Goal: Subscribe to service/newsletter

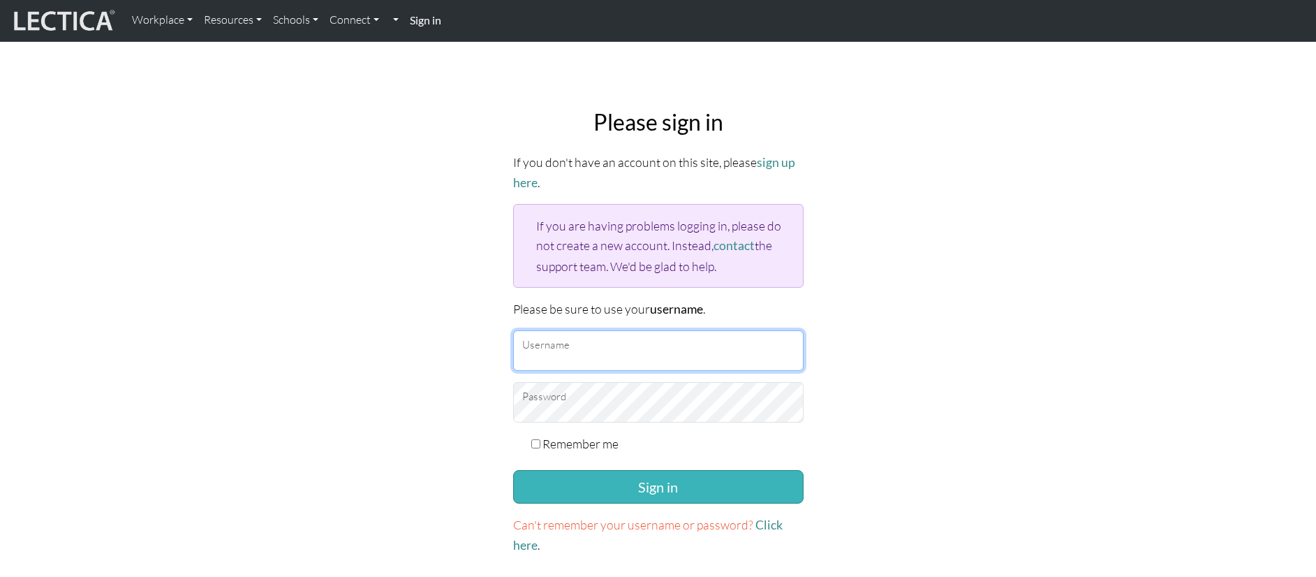
type input "[EMAIL_ADDRESS][DOMAIN_NAME]"
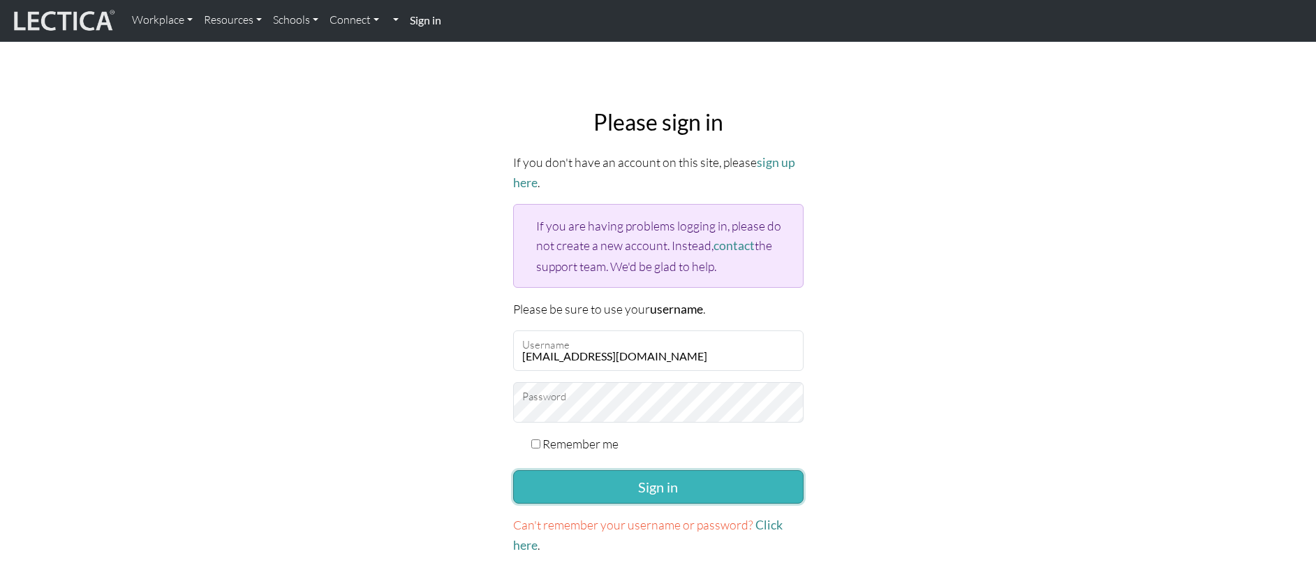
click at [640, 481] on button "Sign in" at bounding box center [658, 487] width 290 height 34
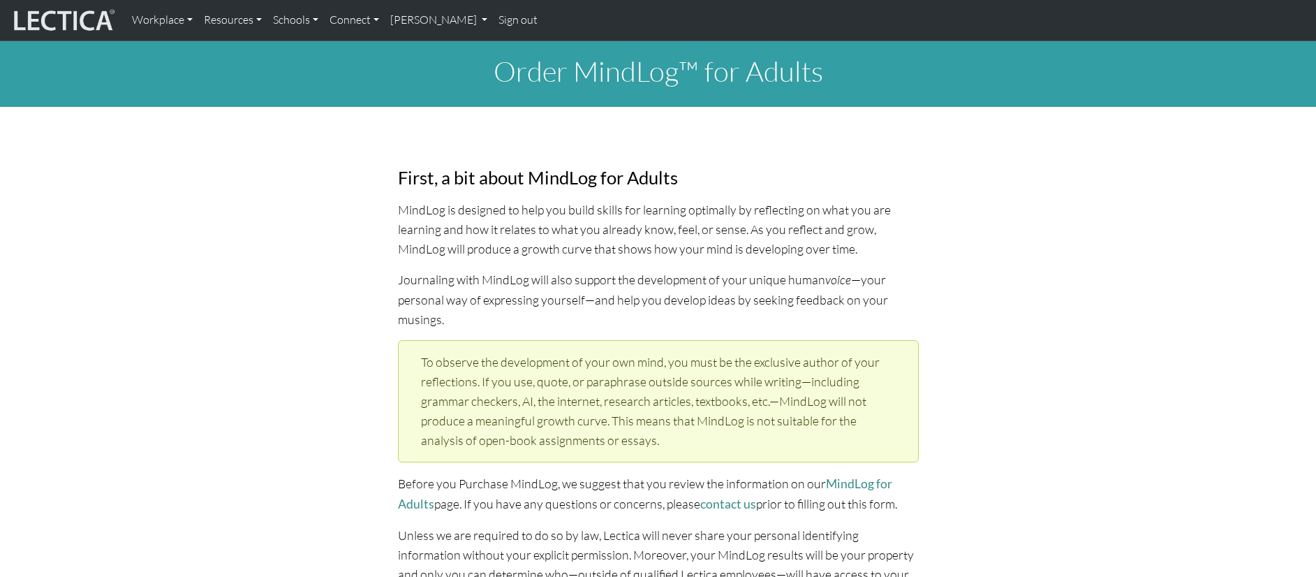
select select "1984"
select select "09"
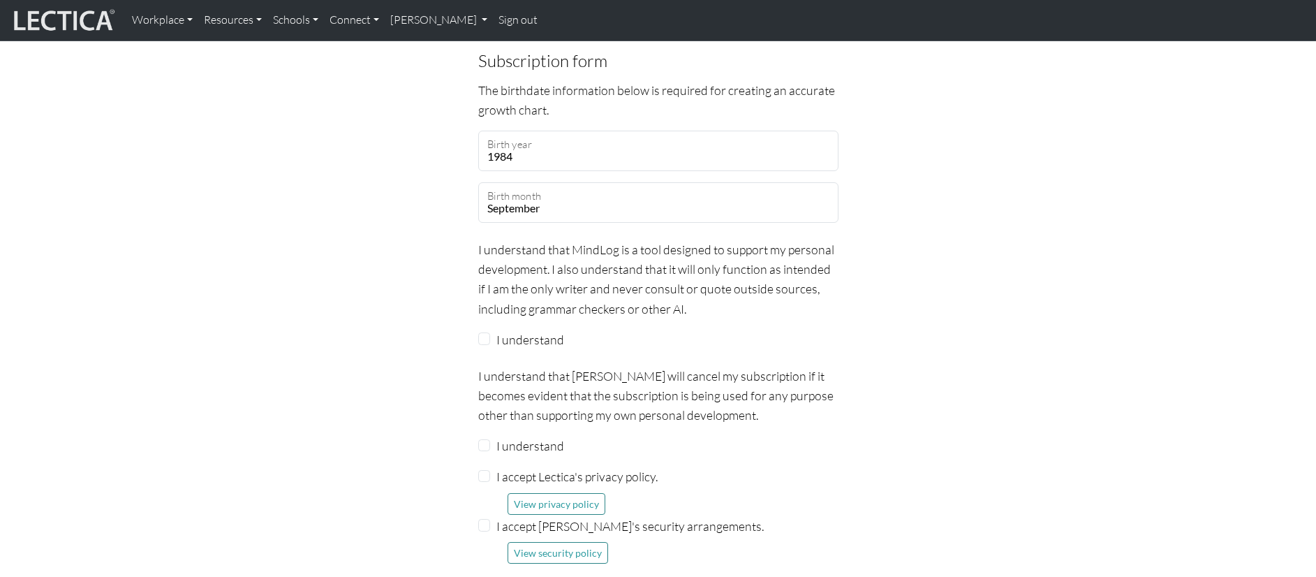
scroll to position [1176, 0]
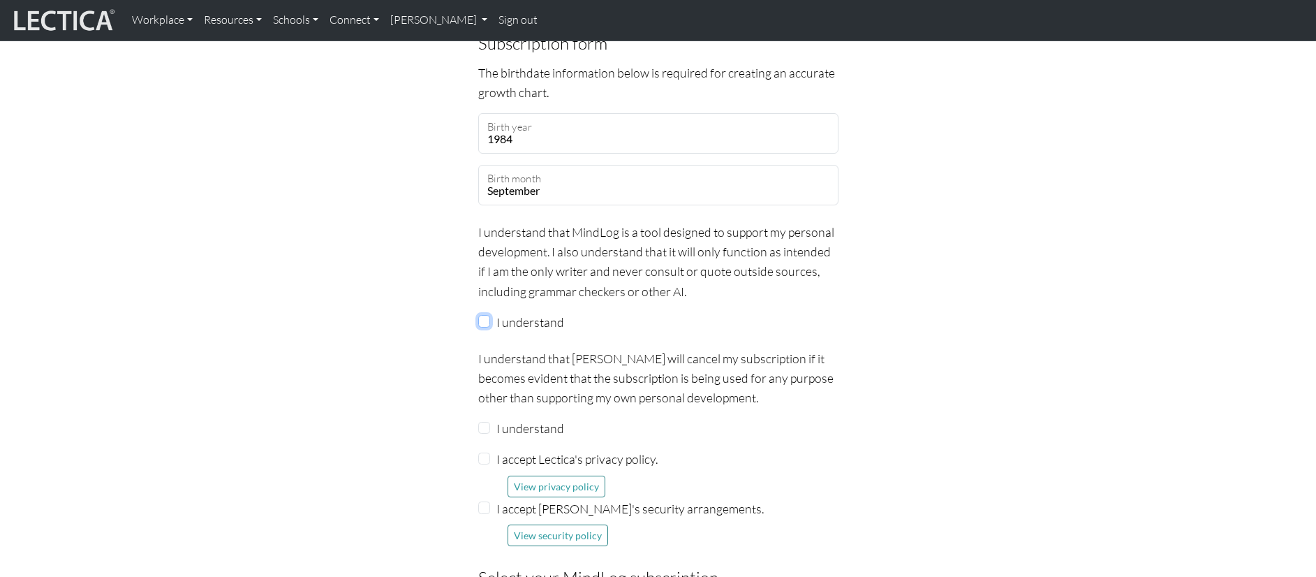
click at [486, 315] on input "I understand" at bounding box center [484, 321] width 13 height 13
checkbox input "true"
click at [480, 418] on div "I understand" at bounding box center [658, 428] width 360 height 20
click at [480, 422] on input "I understand" at bounding box center [484, 428] width 13 height 13
checkbox input "true"
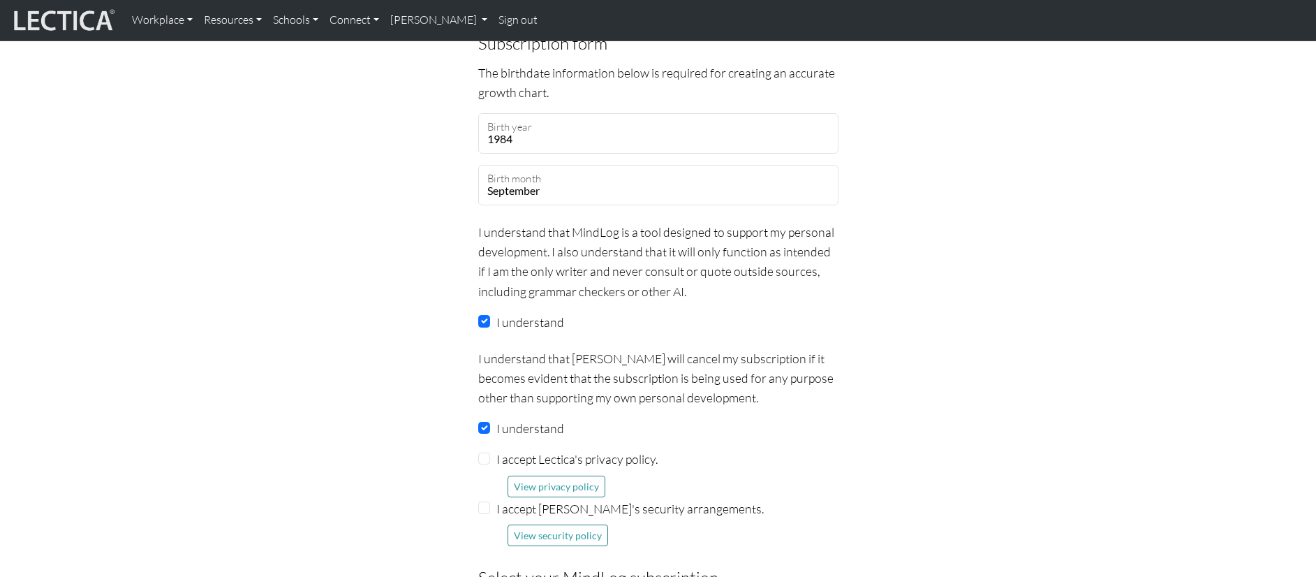
click at [478, 449] on div "I accept Lectica's privacy policy. View privacy policy" at bounding box center [658, 472] width 360 height 47
click at [480, 452] on input "I accept Lectica's privacy policy." at bounding box center [484, 458] width 13 height 13
checkbox input "true"
click at [486, 501] on input "I accept Lectica's security arrangements." at bounding box center [484, 507] width 13 height 13
checkbox input "true"
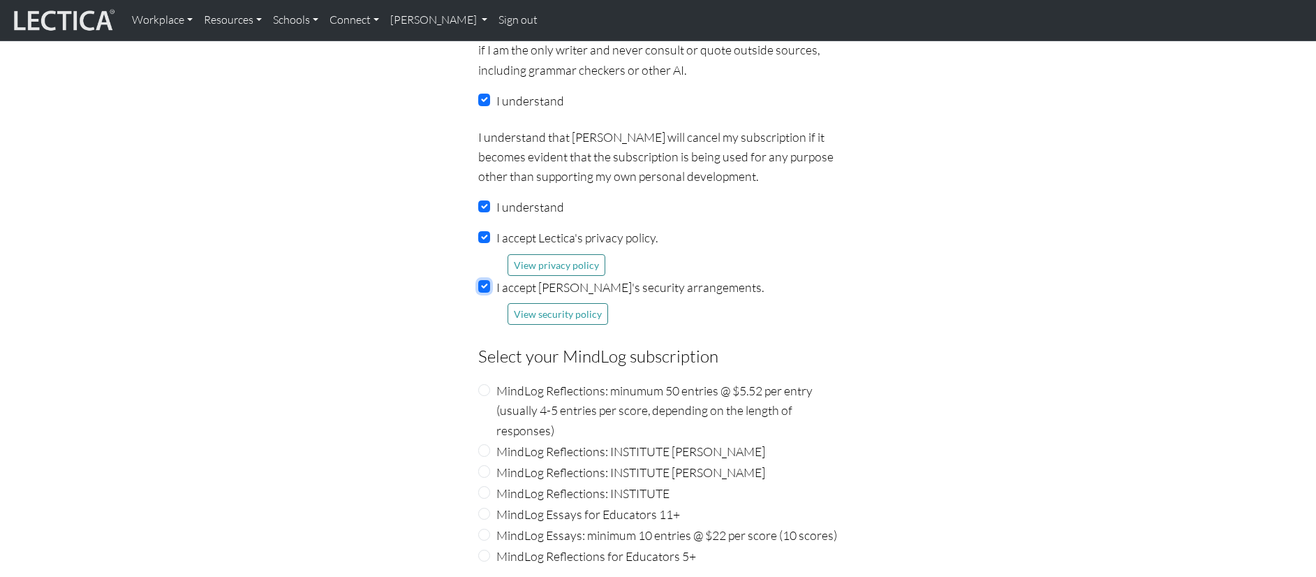
scroll to position [1596, 0]
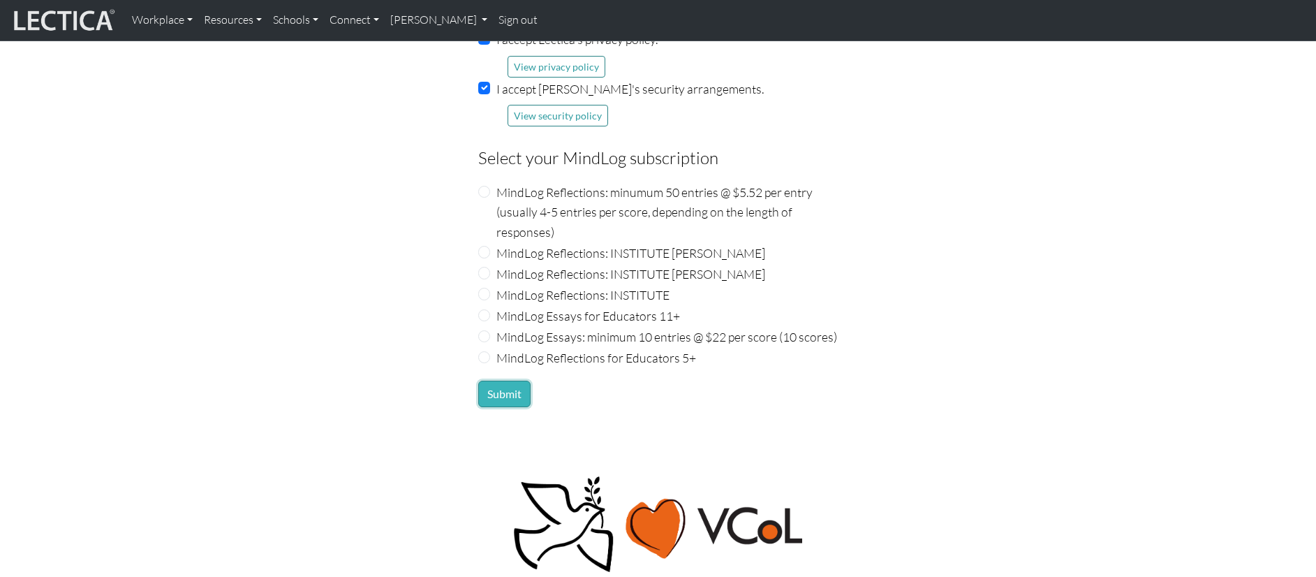
click at [489, 380] on button "Submit" at bounding box center [504, 393] width 52 height 27
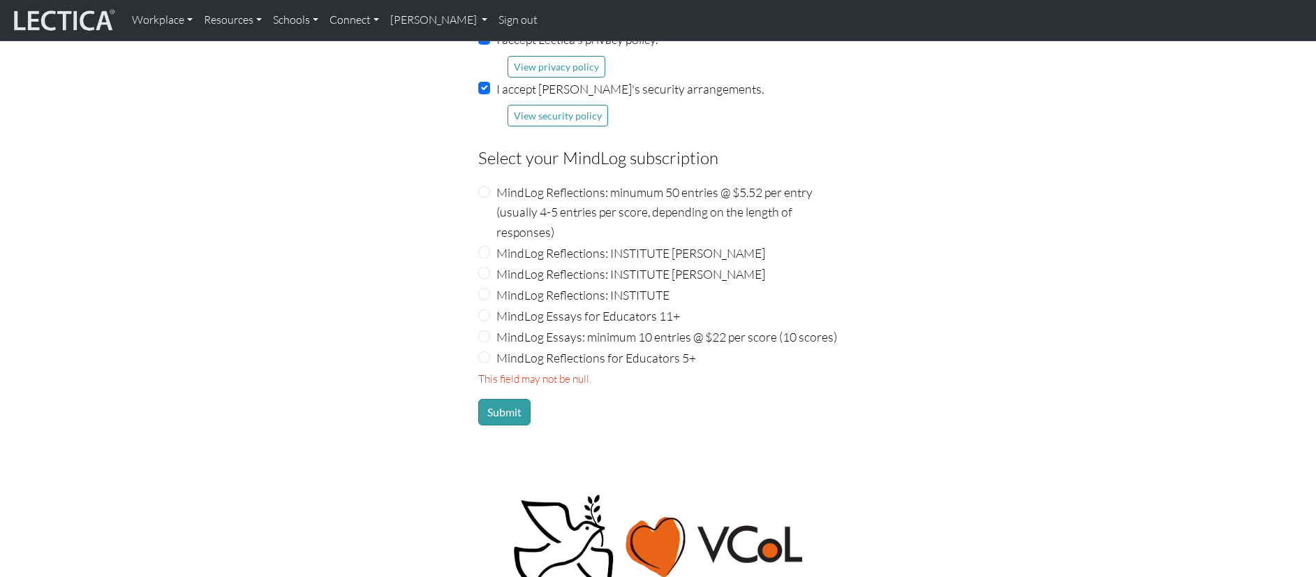
click at [477, 229] on div "Subscription form The birthdate information below is required for creating an a…" at bounding box center [658, 18] width 377 height 815
click at [482, 246] on input "MindLog Reflections: INSTITUTE Nic Maisano" at bounding box center [484, 252] width 13 height 13
radio input "true"
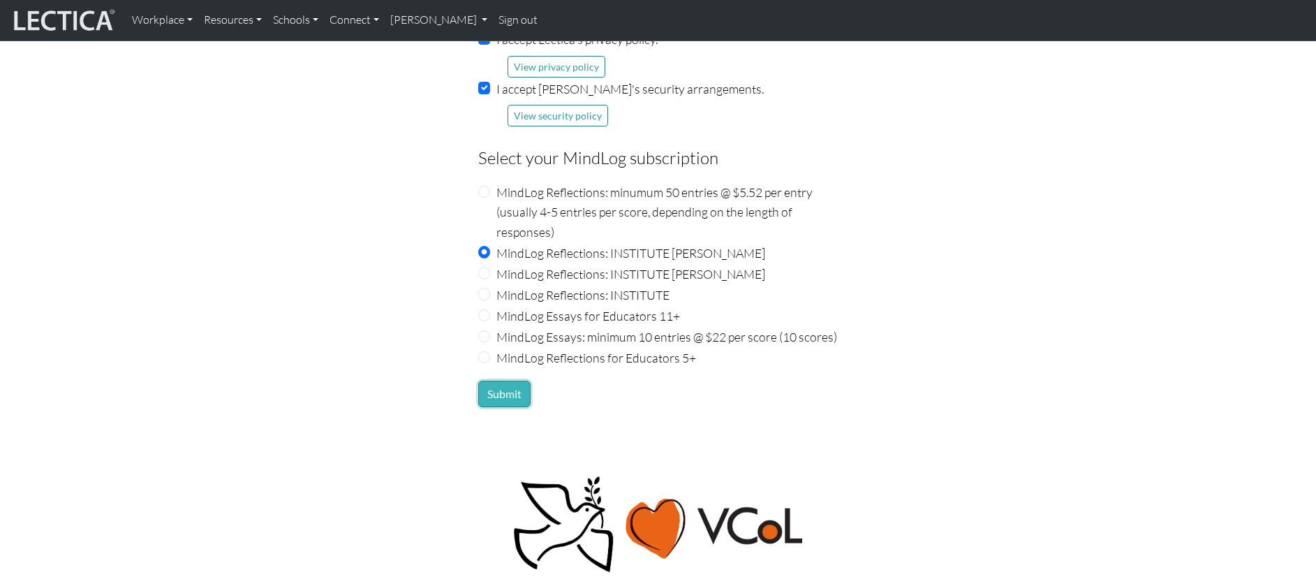
click at [505, 380] on button "Submit" at bounding box center [504, 393] width 52 height 27
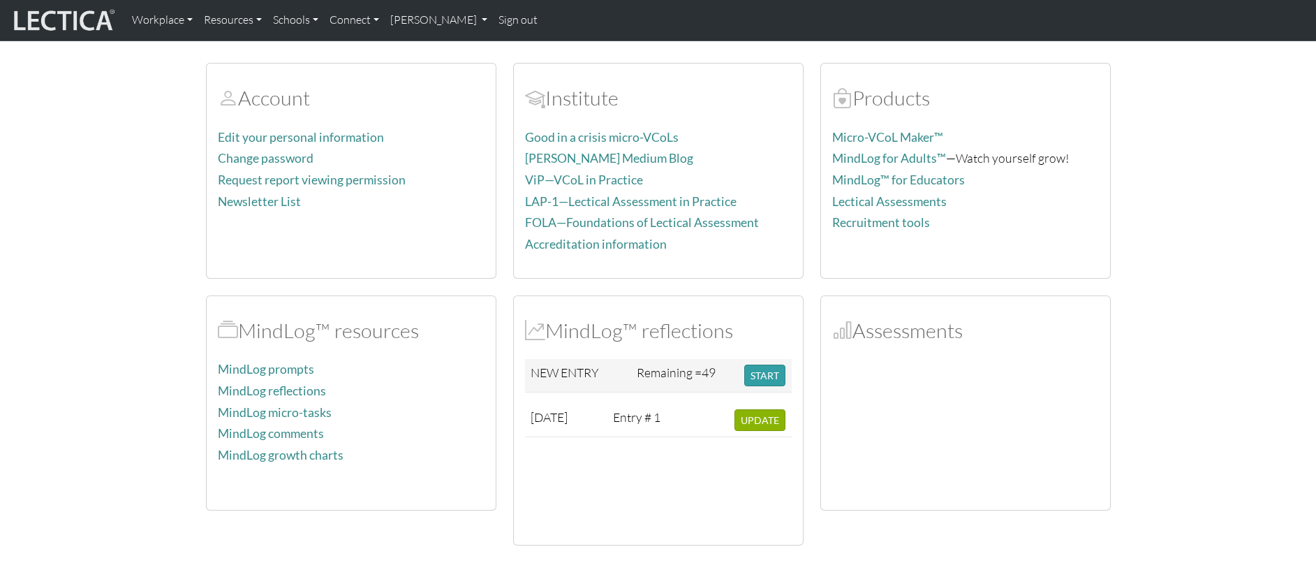
scroll to position [91, 0]
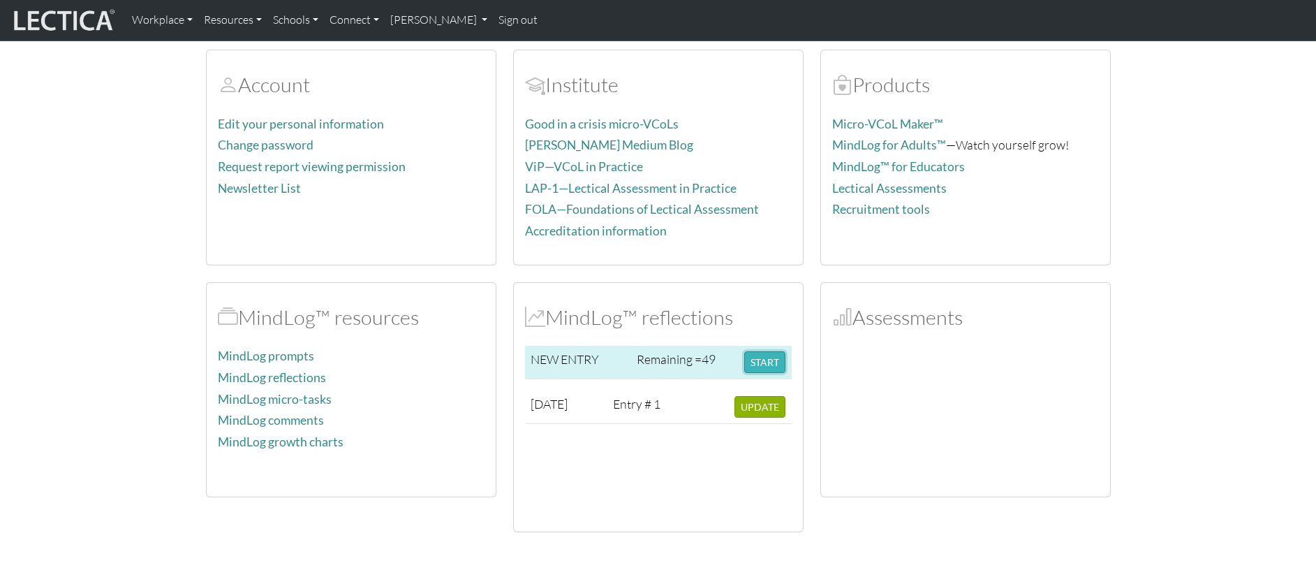
click at [759, 364] on button "START" at bounding box center [764, 362] width 41 height 22
